Goal: Task Accomplishment & Management: Manage account settings

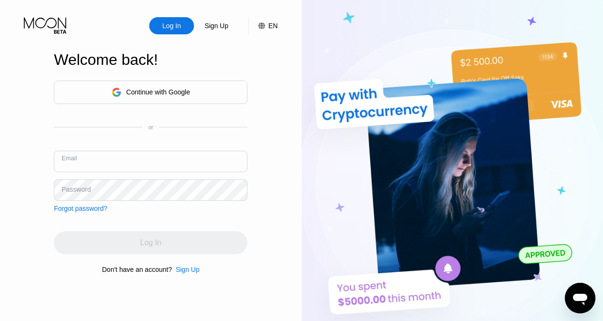
click at [123, 168] on input "text" at bounding box center [151, 161] width 194 height 21
click at [161, 162] on input "text" at bounding box center [151, 161] width 194 height 21
paste input "[EMAIL_ADDRESS][DOMAIN_NAME]"
type input "[EMAIL_ADDRESS][DOMAIN_NAME]"
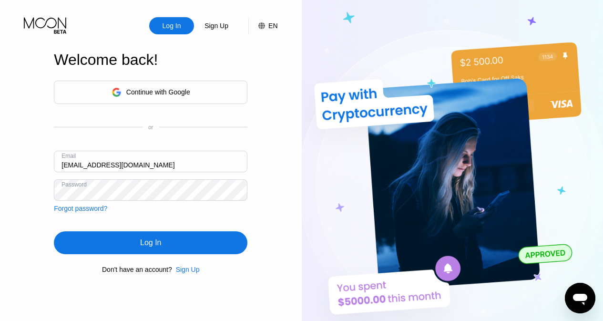
click at [133, 248] on div "Log In" at bounding box center [151, 242] width 194 height 23
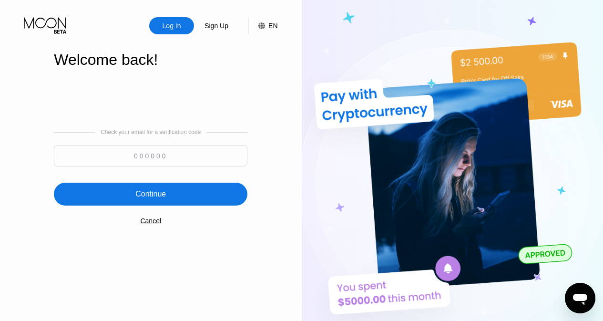
click at [156, 164] on input at bounding box center [151, 155] width 194 height 21
paste input "862946"
type input "862946"
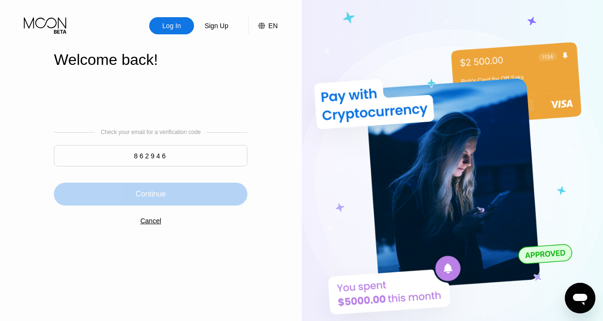
click at [164, 194] on div "Continue" at bounding box center [150, 194] width 31 height 10
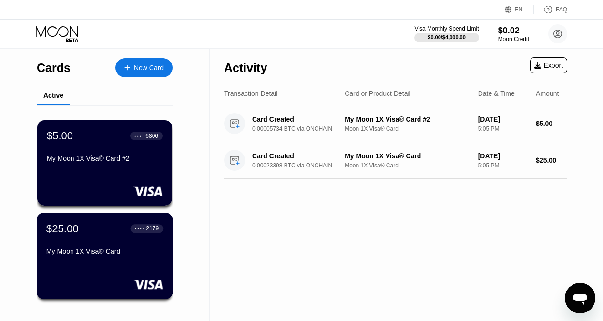
click at [93, 254] on div "My Moon 1X Visa® Card" at bounding box center [104, 252] width 117 height 8
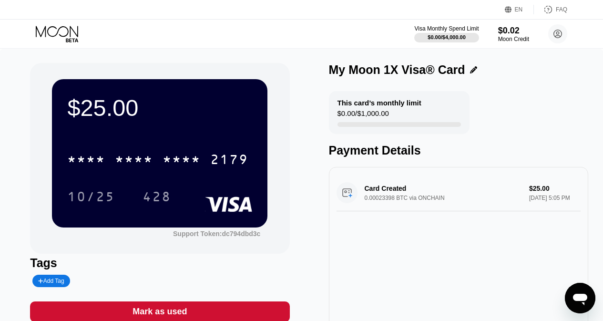
click at [384, 199] on div "Card Created 0.00023398 BTC via ONCHAIN $25.00 [DATE] 5:05 PM" at bounding box center [459, 193] width 244 height 37
click at [557, 33] on icon at bounding box center [558, 33] width 5 height 5
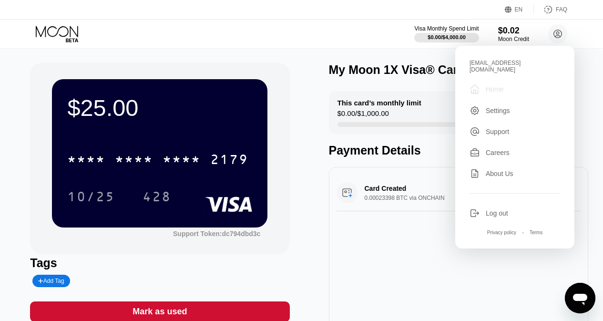
click at [492, 85] on div "Home" at bounding box center [495, 89] width 18 height 8
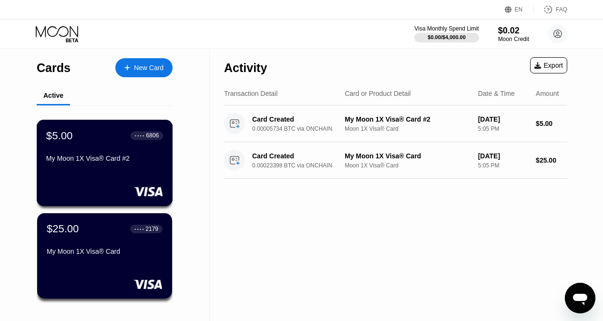
click at [119, 149] on div "$5.00 ● ● ● ● 6806 My Moon 1X Visa® Card #2" at bounding box center [104, 147] width 117 height 37
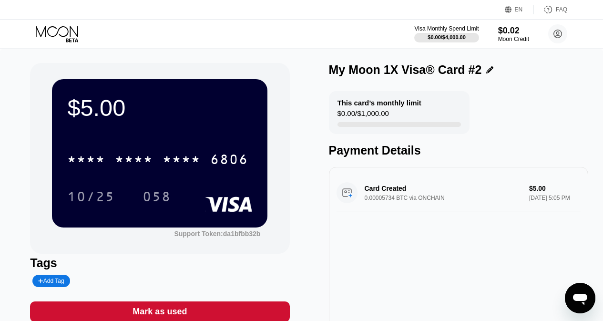
click at [387, 205] on div "Card Created 0.00005734 BTC via ONCHAIN $5.00 [DATE] 5:05 PM" at bounding box center [459, 193] width 244 height 37
click at [561, 31] on circle at bounding box center [558, 33] width 19 height 19
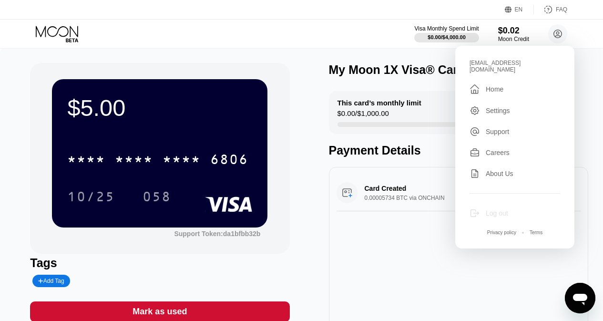
click at [495, 209] on div "Log out" at bounding box center [497, 213] width 22 height 8
